Goal: Book appointment/travel/reservation

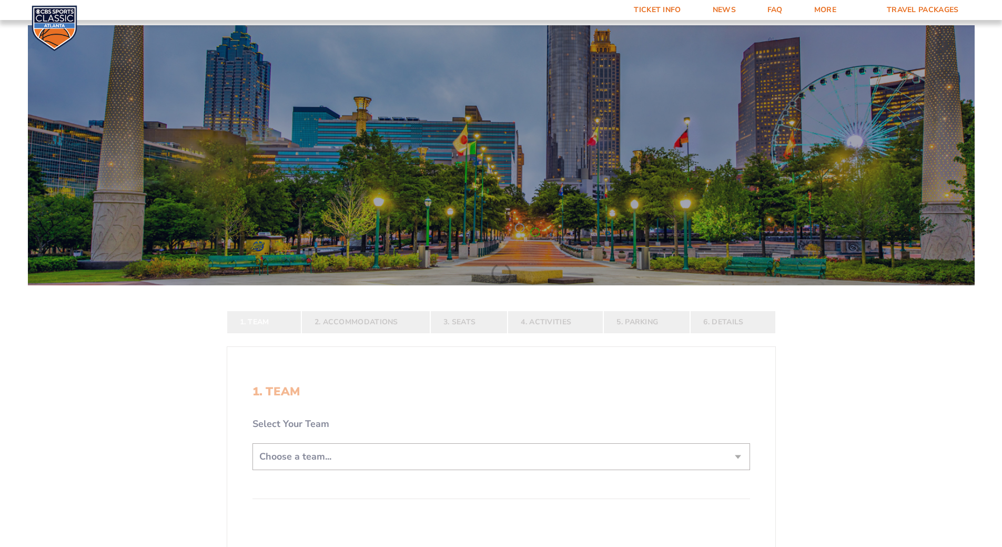
scroll to position [210, 0]
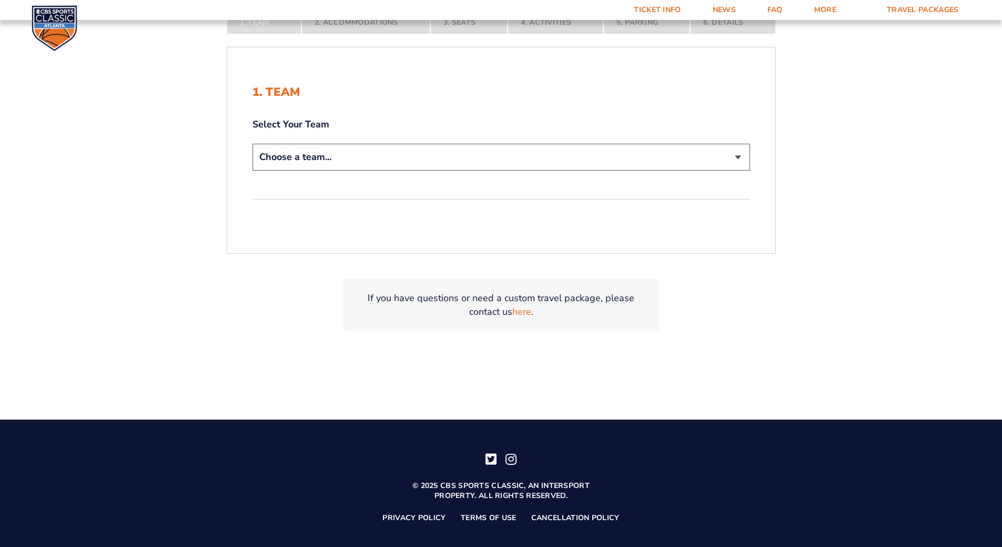
scroll to position [313, 0]
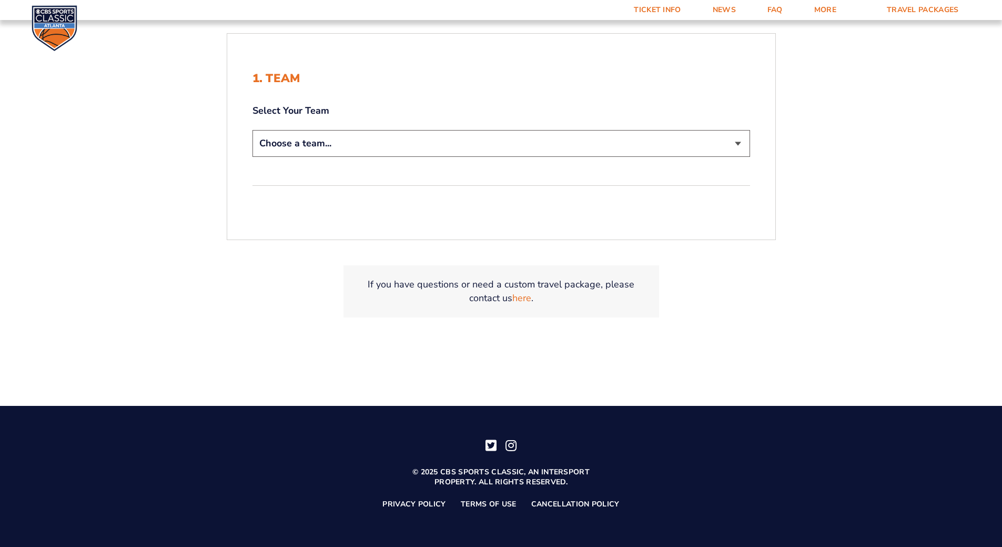
click at [324, 135] on select "Choose a team... [US_STATE] Wildcats [US_STATE] State Buckeyes [US_STATE] Tar H…" at bounding box center [502, 143] width 498 height 27
select select "12956"
click at [253, 130] on select "Choose a team... [US_STATE] Wildcats [US_STATE] State Buckeyes [US_STATE] Tar H…" at bounding box center [502, 143] width 498 height 27
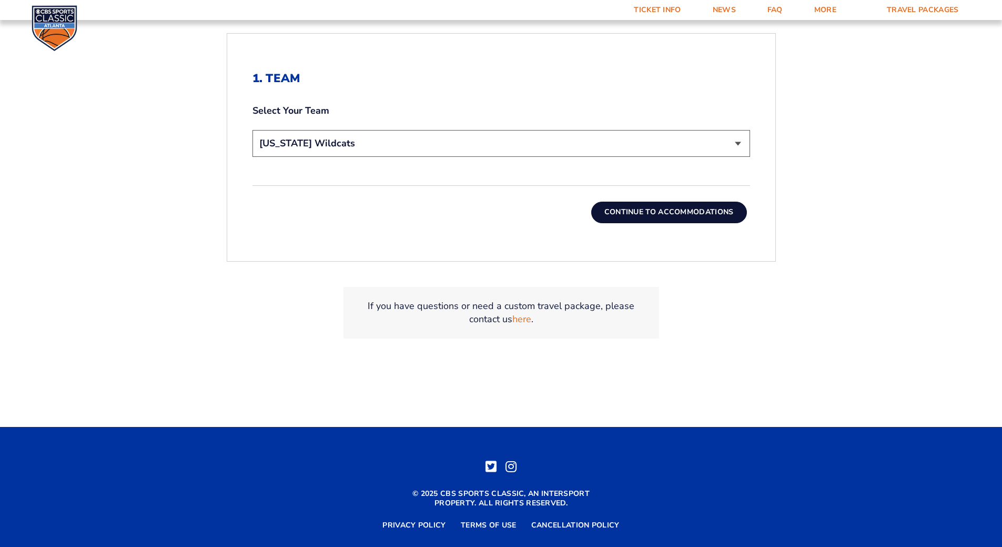
click at [680, 214] on button "Continue To Accommodations" at bounding box center [669, 212] width 156 height 21
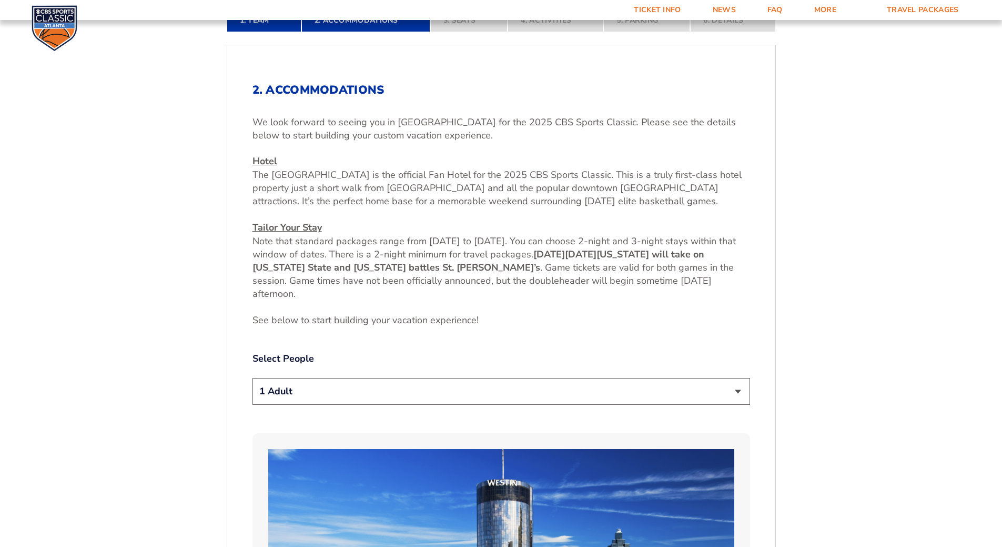
scroll to position [417, 0]
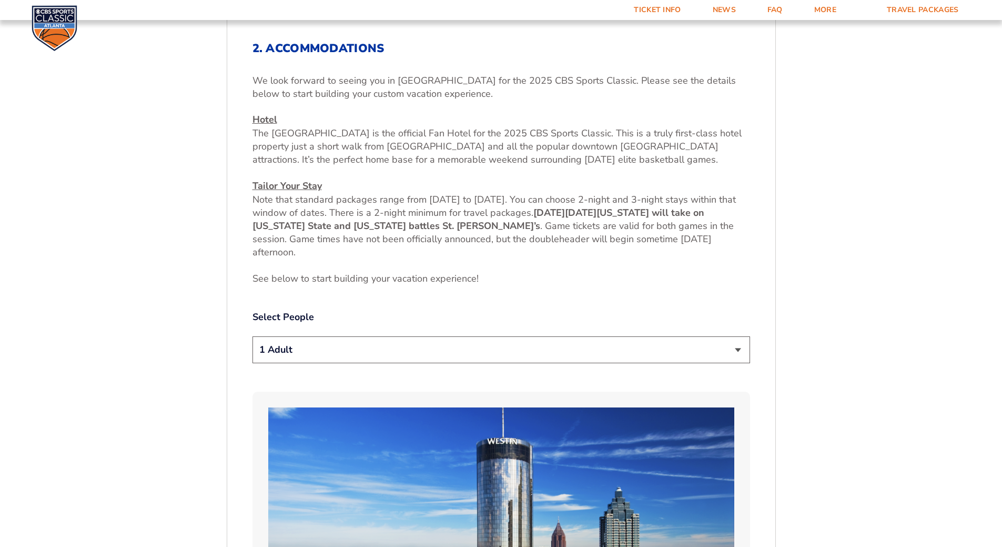
click at [314, 347] on select "1 Adult 2 Adults 3 Adults 4 Adults 2 Adults + 1 Child 2 Adults + 2 Children 2 A…" at bounding box center [502, 349] width 498 height 27
select select "2 Adults"
click at [253, 336] on select "1 Adult 2 Adults 3 Adults 4 Adults 2 Adults + 1 Child 2 Adults + 2 Children 2 A…" at bounding box center [502, 349] width 498 height 27
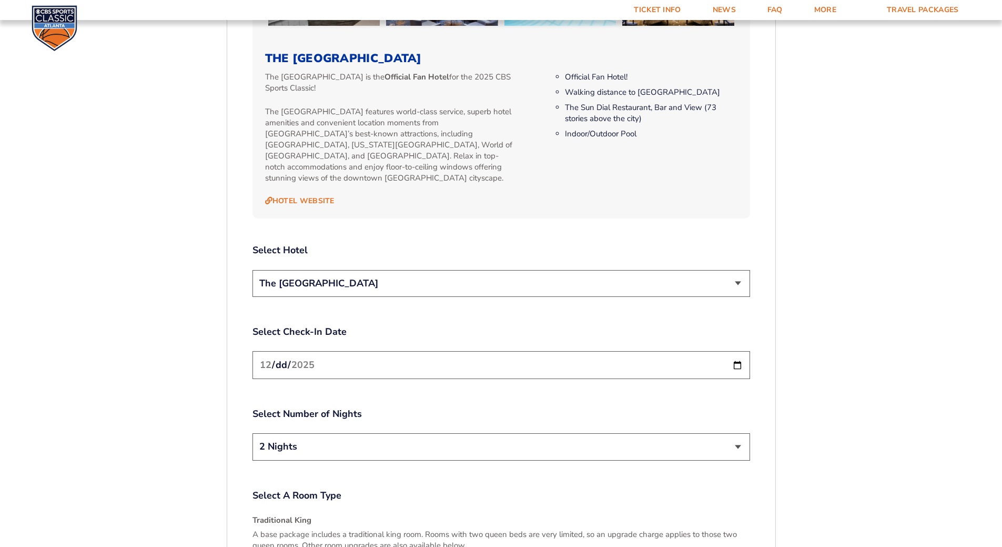
scroll to position [1206, 0]
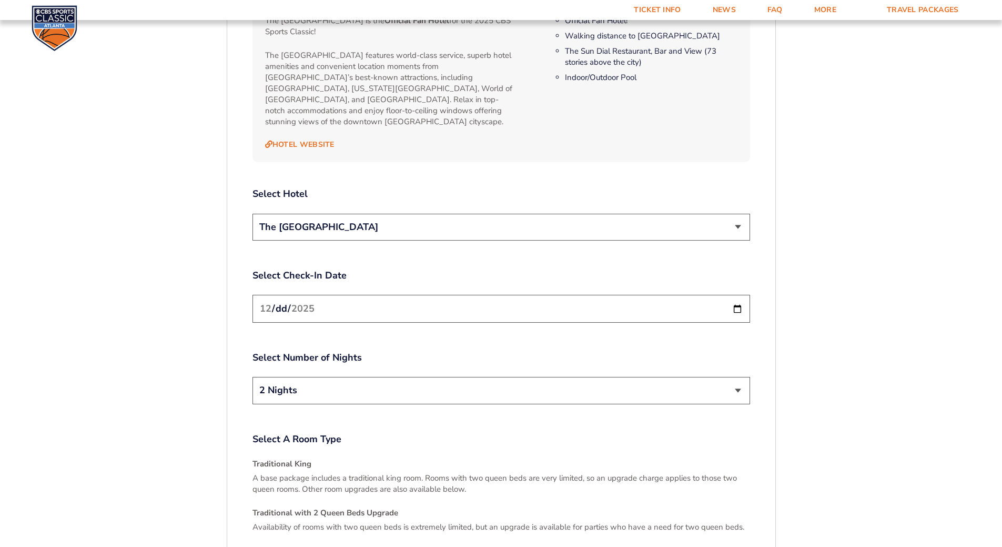
click at [370, 223] on select "The [GEOGRAPHIC_DATA]" at bounding box center [502, 227] width 498 height 27
click at [369, 222] on select "The [GEOGRAPHIC_DATA]" at bounding box center [502, 227] width 498 height 27
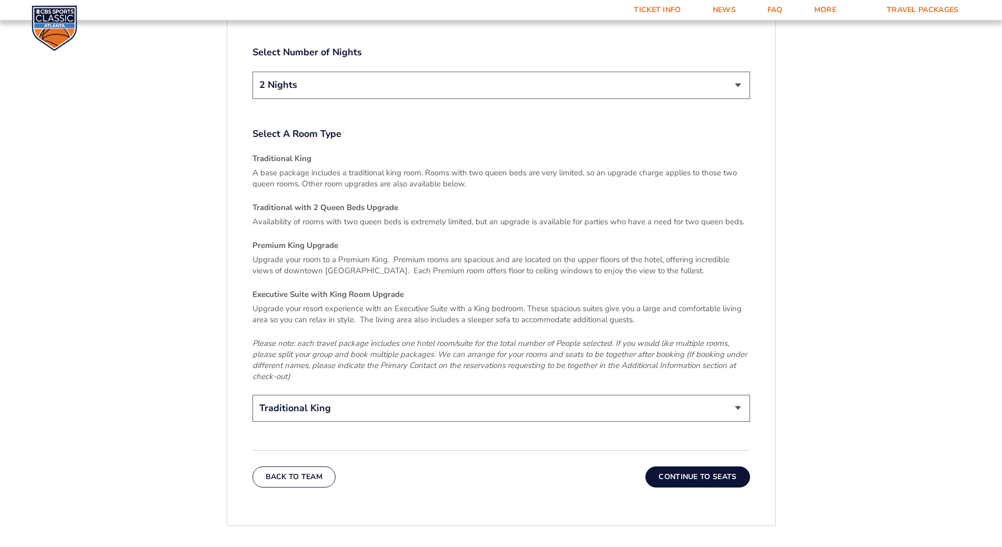
scroll to position [1522, 0]
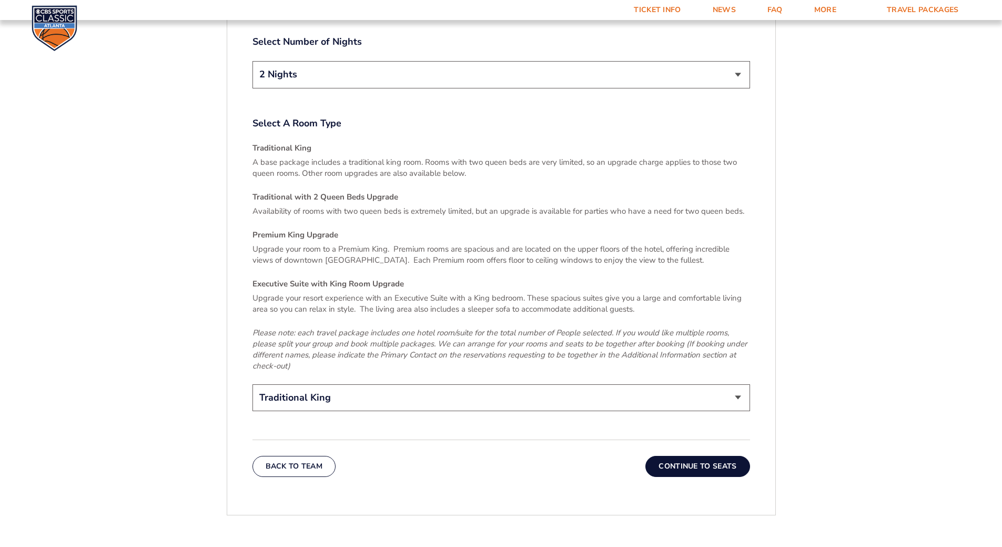
click at [705, 456] on button "Continue To Seats" at bounding box center [698, 466] width 104 height 21
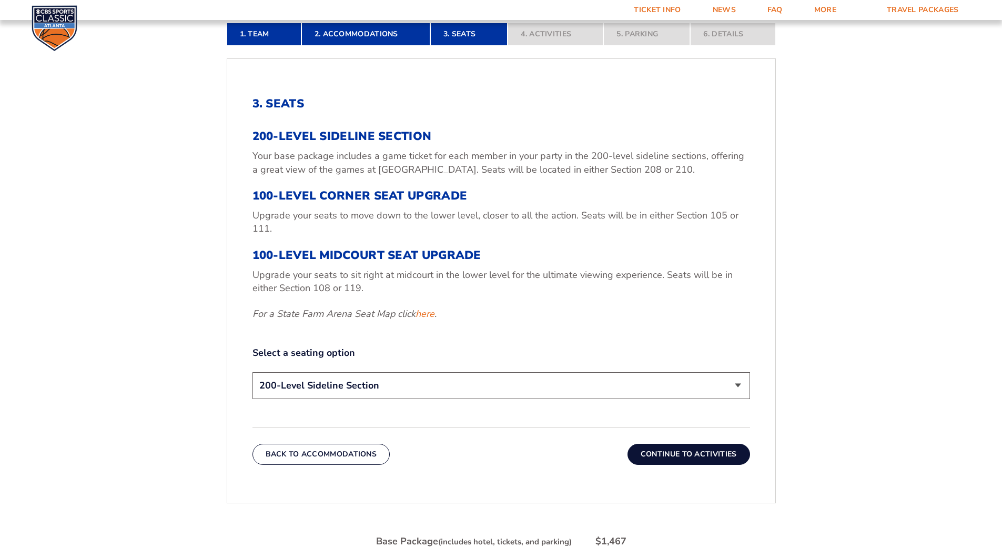
scroll to position [364, 0]
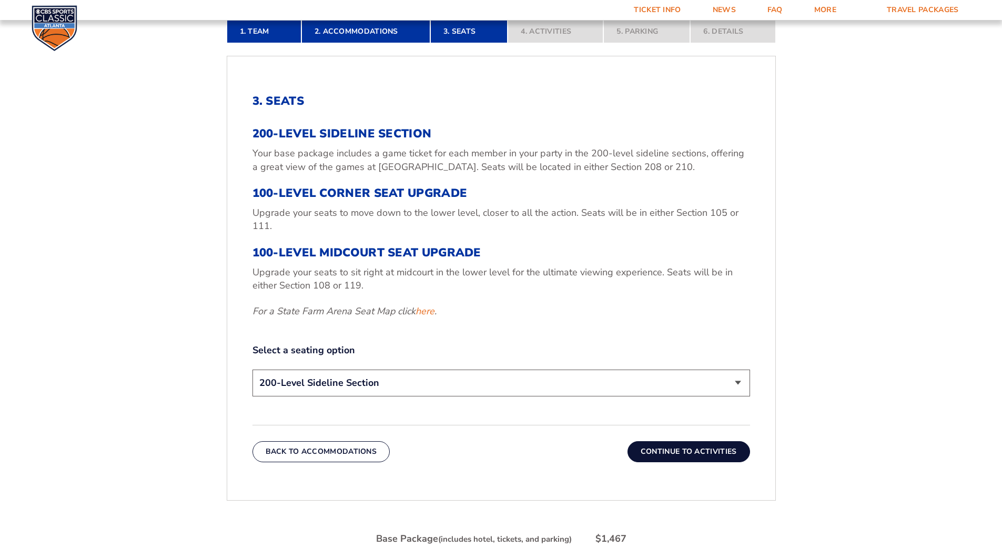
click at [336, 384] on select "200-Level Sideline Section 100-Level Corner Seat Upgrade (+$120 per person) 100…" at bounding box center [502, 382] width 498 height 27
select select "100-Level Corner Seat Upgrade"
click at [253, 369] on select "200-Level Sideline Section 100-Level Corner Seat Upgrade (+$120 per person) 100…" at bounding box center [502, 382] width 498 height 27
click at [690, 448] on button "Continue To Activities" at bounding box center [689, 451] width 123 height 21
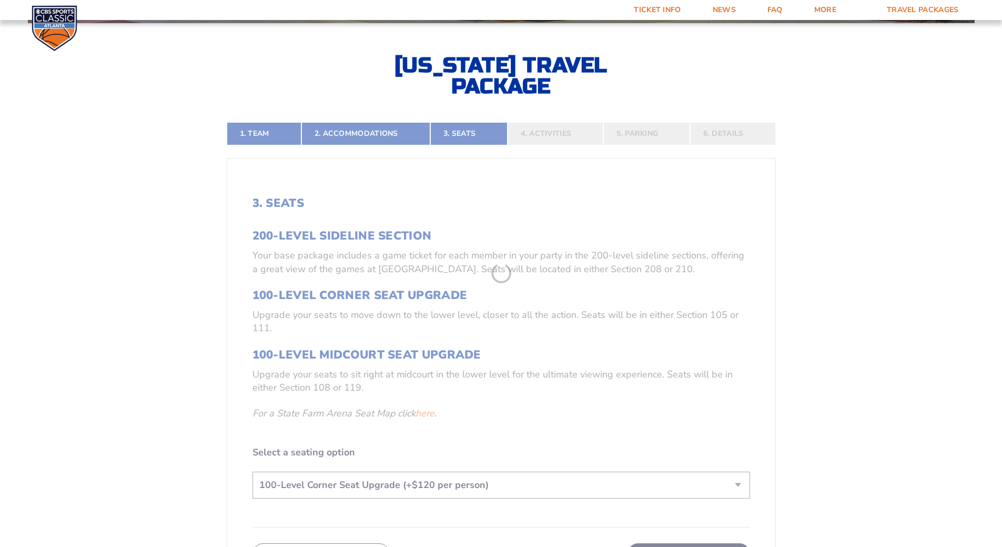
scroll to position [259, 0]
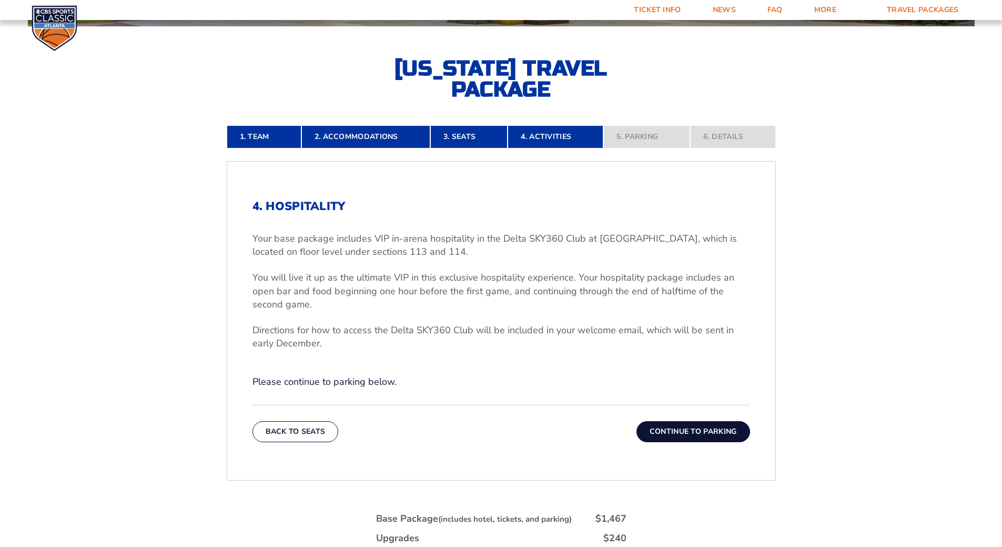
click at [692, 432] on button "Continue To Parking" at bounding box center [694, 431] width 114 height 21
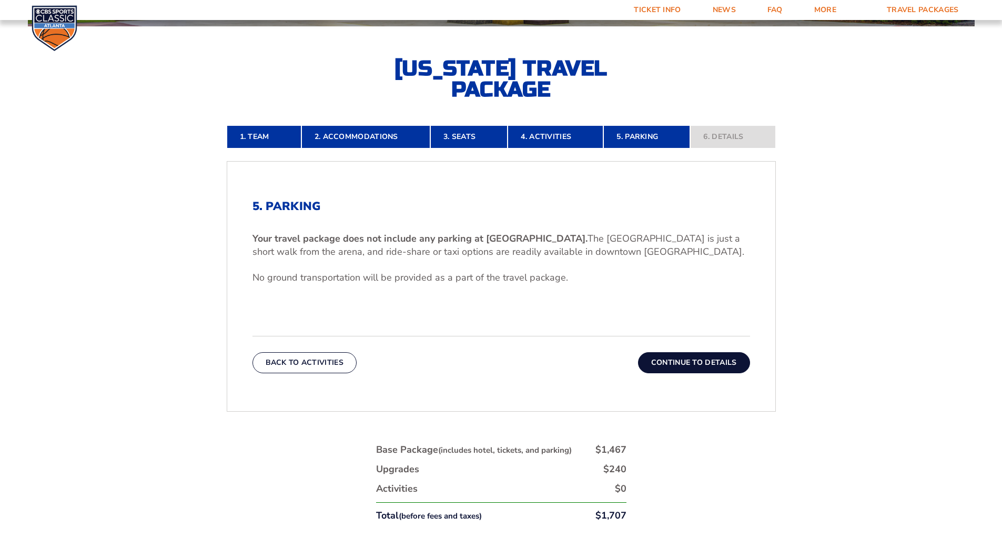
click at [701, 360] on button "Continue To Details" at bounding box center [694, 362] width 112 height 21
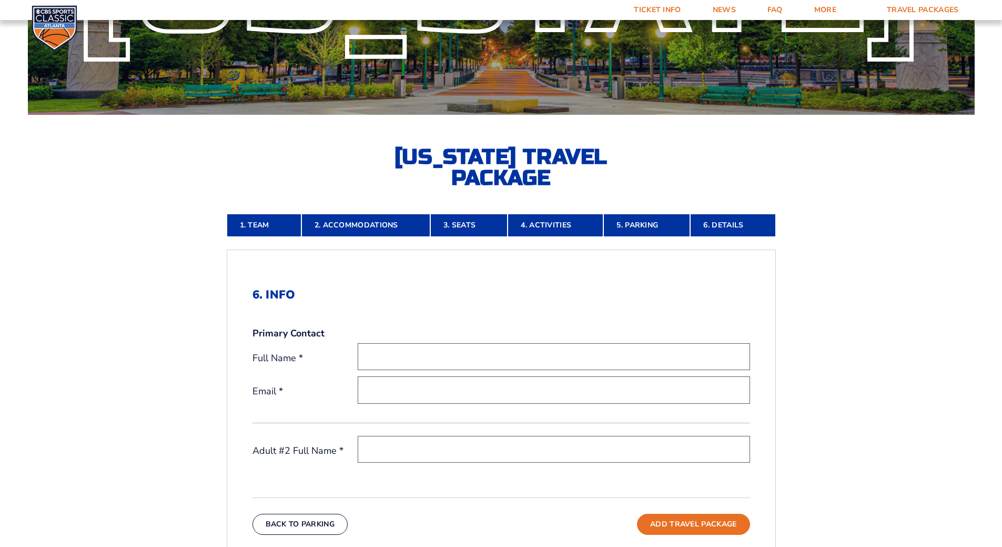
scroll to position [0, 0]
